Goal: Information Seeking & Learning: Learn about a topic

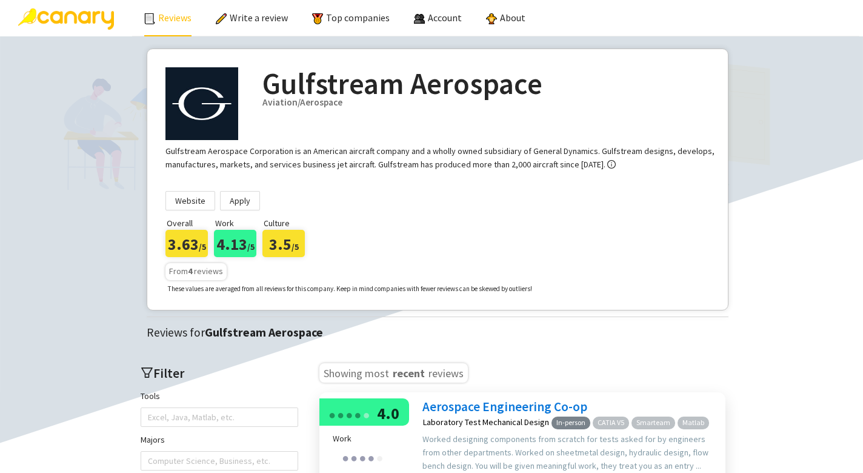
click at [170, 21] on link "Reviews" at bounding box center [167, 18] width 47 height 12
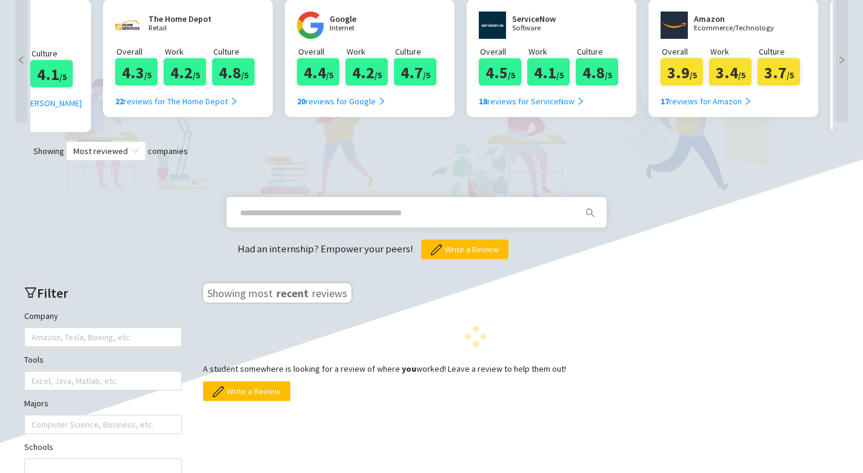
scroll to position [346, 0]
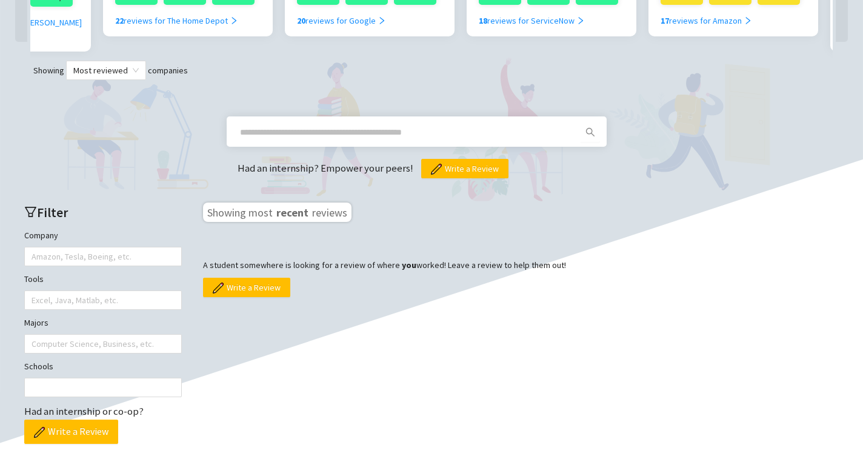
click at [329, 122] on span at bounding box center [407, 131] width 349 height 19
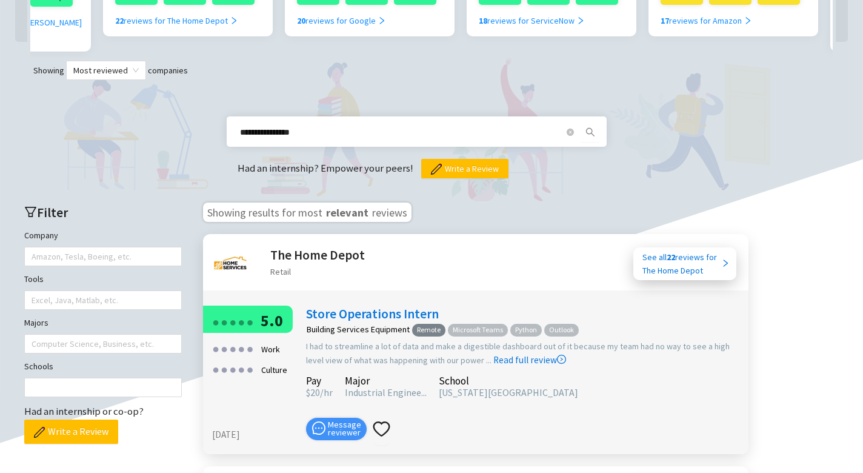
type input "**********"
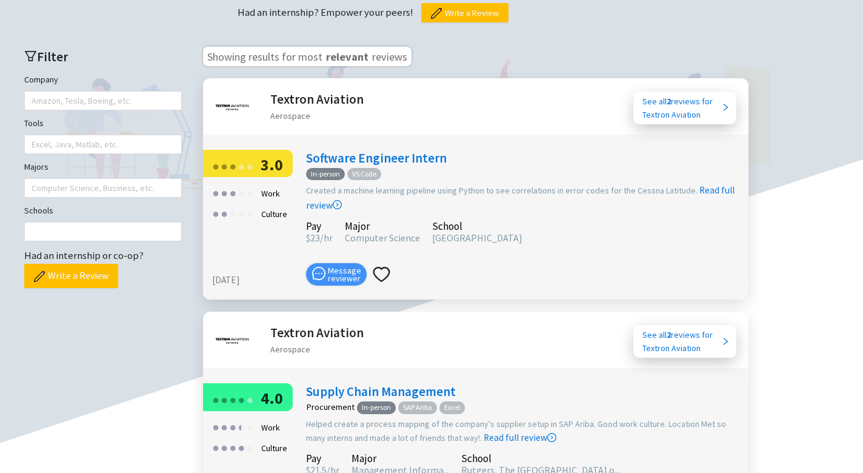
scroll to position [425, 0]
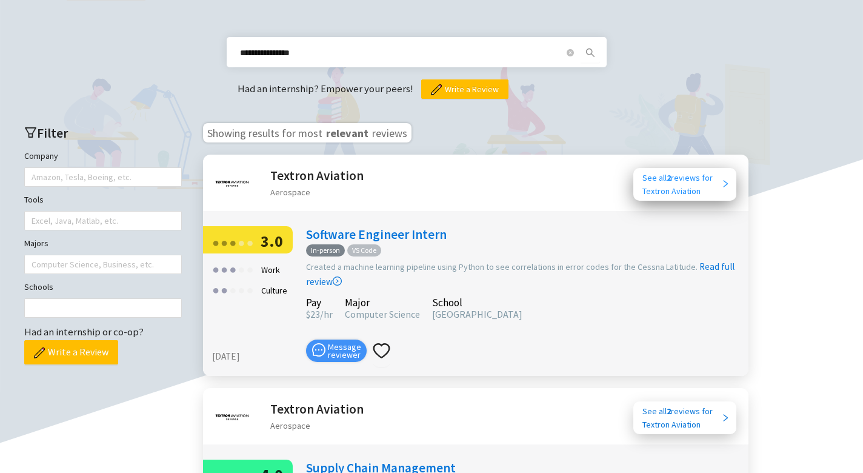
click at [675, 171] on div "See all 2 reviews for Textron Aviation" at bounding box center [682, 184] width 79 height 27
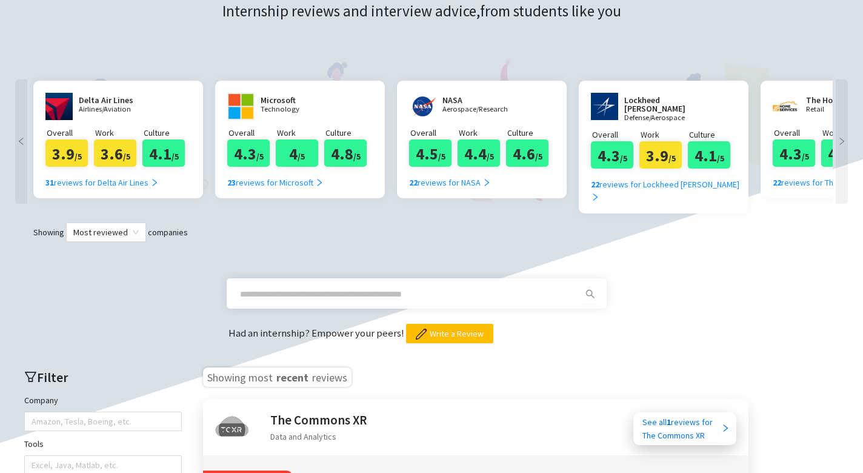
scroll to position [168, 0]
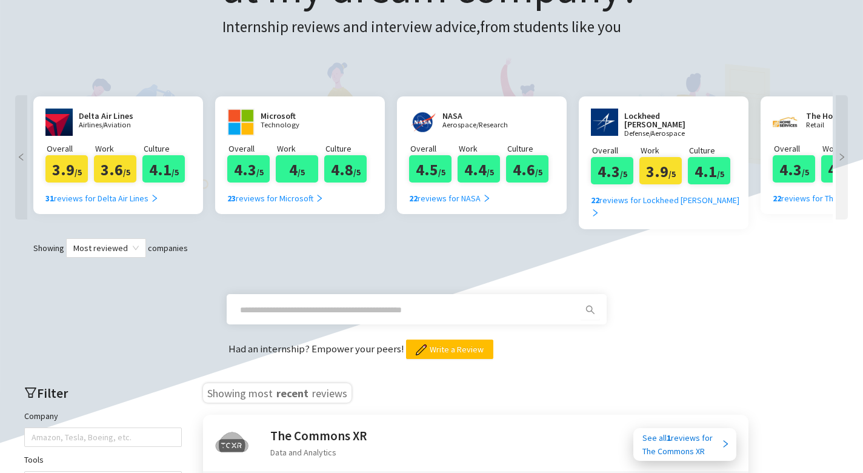
click at [266, 300] on span at bounding box center [407, 309] width 349 height 19
type input "*******"
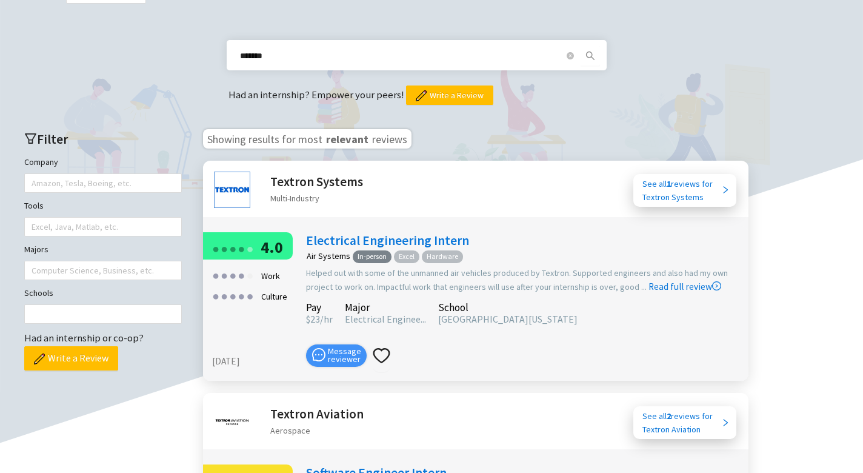
scroll to position [421, 0]
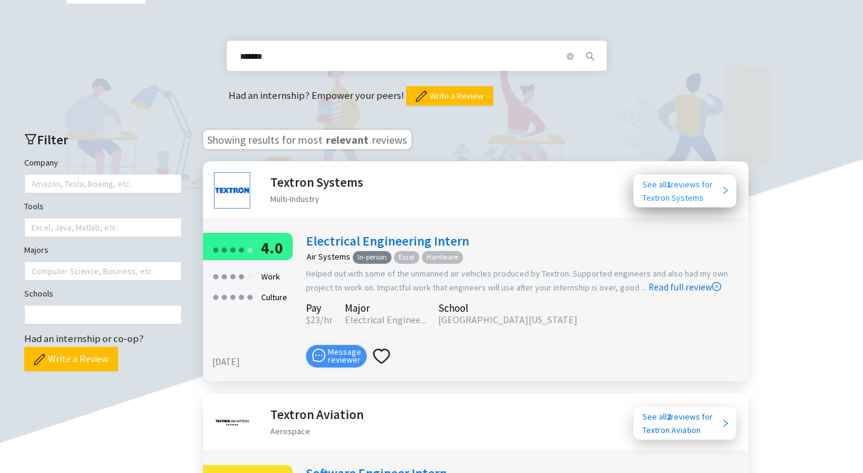
click at [709, 178] on div "See all 1 reviews for Textron Systems" at bounding box center [682, 191] width 79 height 27
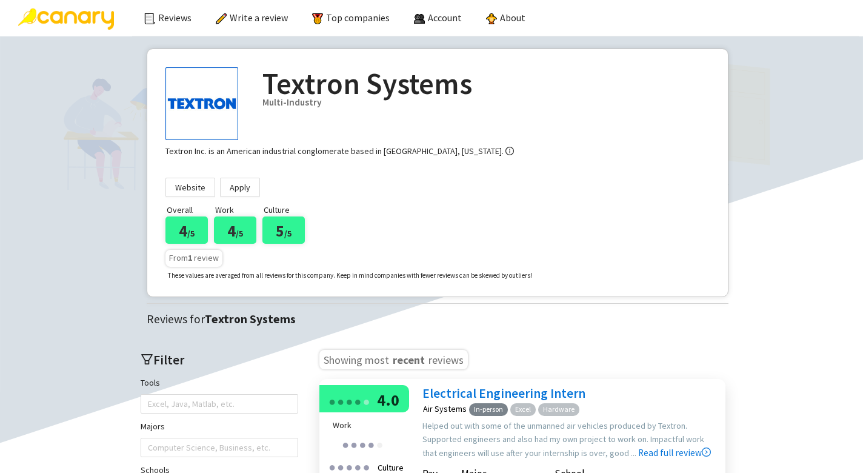
click at [95, 27] on img at bounding box center [66, 18] width 96 height 21
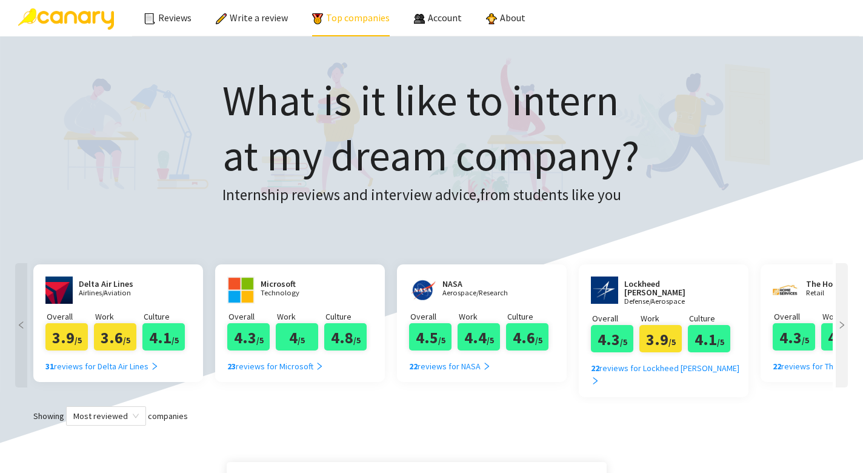
click at [367, 24] on link "Top companies" at bounding box center [351, 18] width 78 height 12
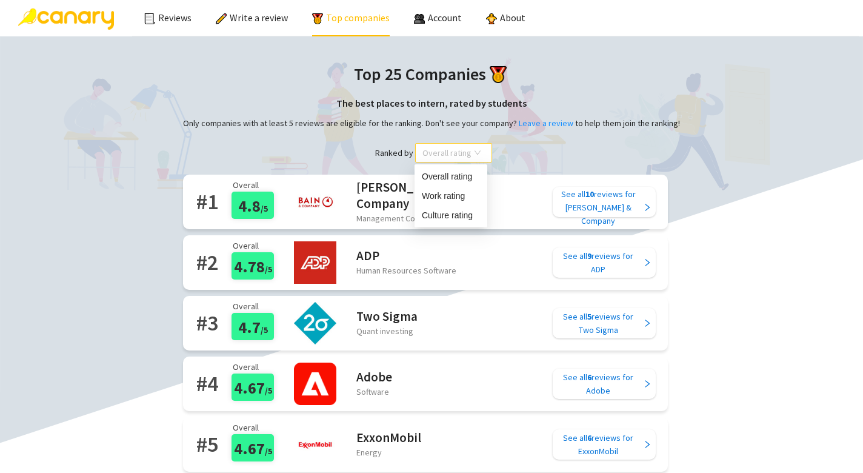
click at [424, 159] on span "Overall rating" at bounding box center [453, 153] width 62 height 18
click at [446, 216] on div "Culture rating" at bounding box center [451, 215] width 58 height 13
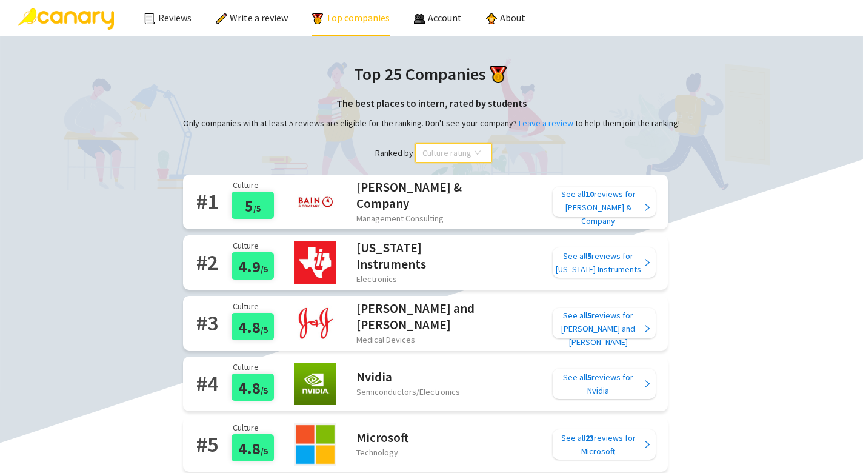
click at [452, 156] on span "Culture rating" at bounding box center [453, 153] width 62 height 18
click at [447, 199] on div "Work rating" at bounding box center [451, 195] width 58 height 13
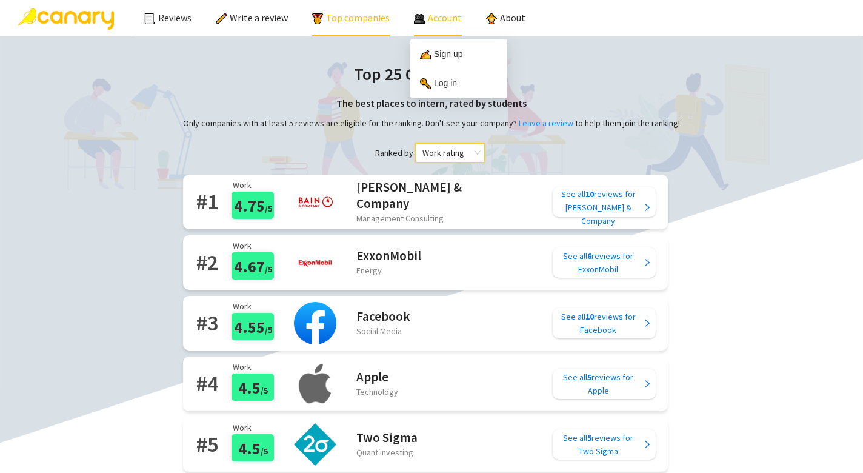
click at [425, 34] on div "Account" at bounding box center [438, 17] width 48 height 35
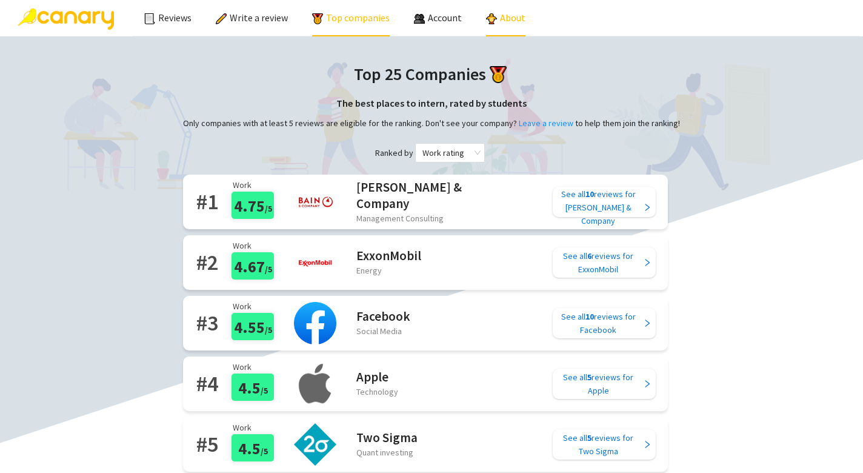
click at [487, 18] on link "About" at bounding box center [505, 18] width 39 height 12
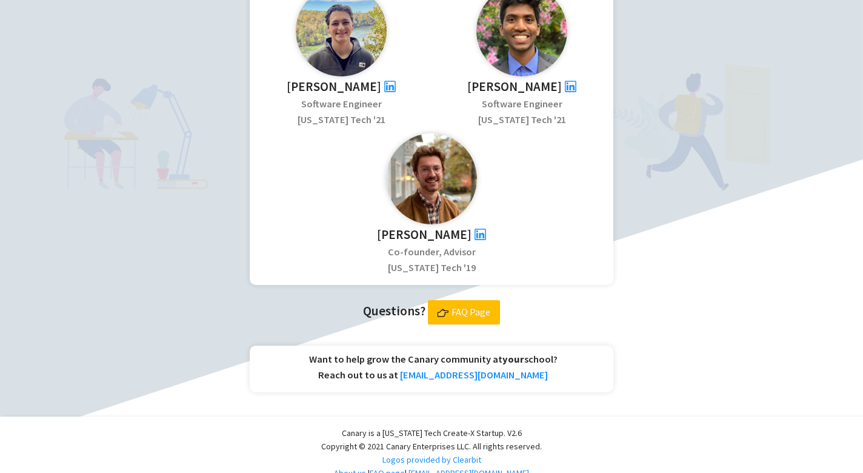
scroll to position [564, 0]
